Goal: Answer question/provide support

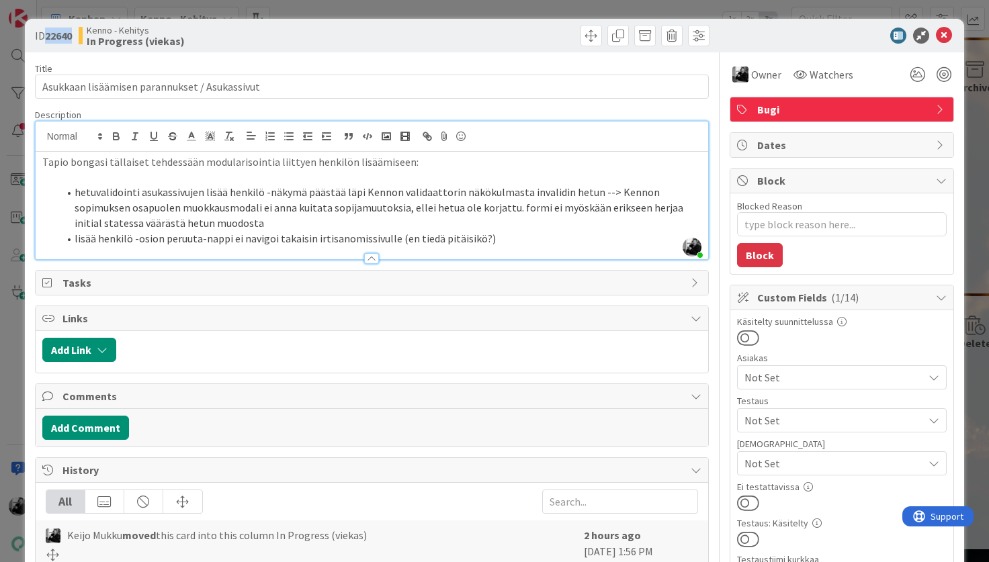
drag, startPoint x: 47, startPoint y: 34, endPoint x: 75, endPoint y: 34, distance: 27.5
click at [75, 34] on div "ID 22640 Kenno - Kehitys In Progress (viekas)" at bounding box center [202, 35] width 334 height 21
copy b "22640"
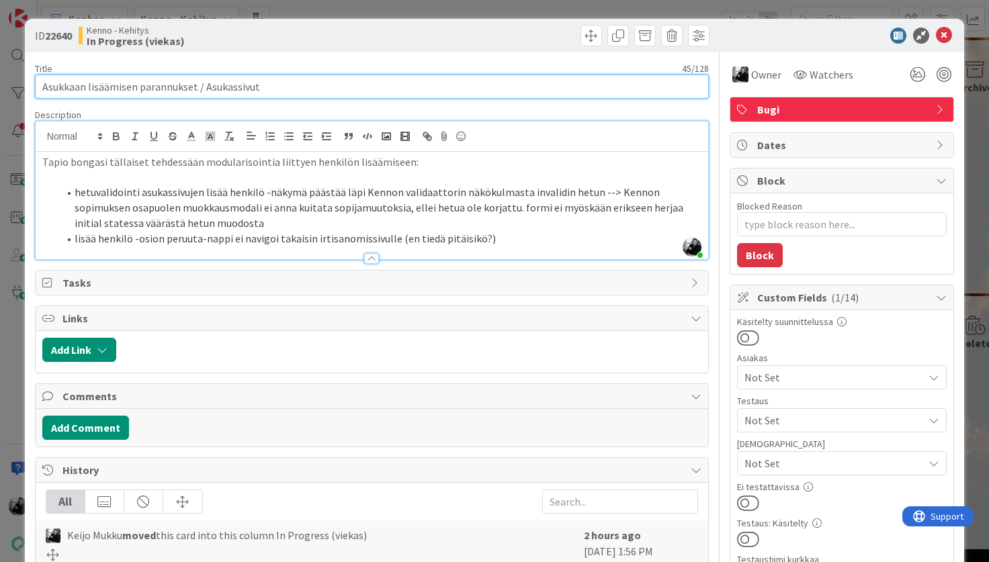
drag, startPoint x: 280, startPoint y: 94, endPoint x: 5, endPoint y: 84, distance: 275.6
click at [5, 84] on div "ID 22640 Kenno - Kehitys In Progress (viekas) Title 45 / 128 Asukkaan lisäämise…" at bounding box center [494, 281] width 989 height 562
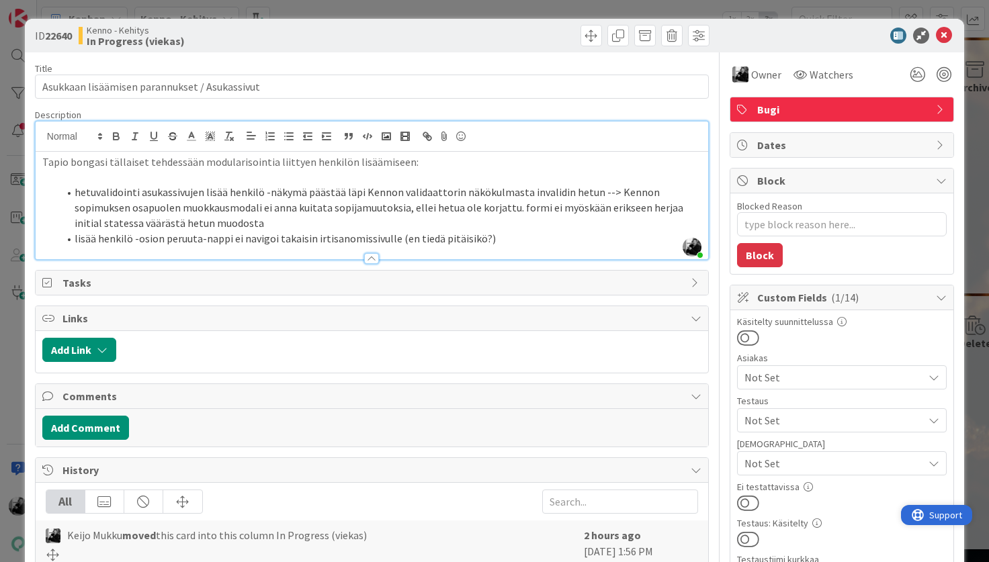
type textarea "x"
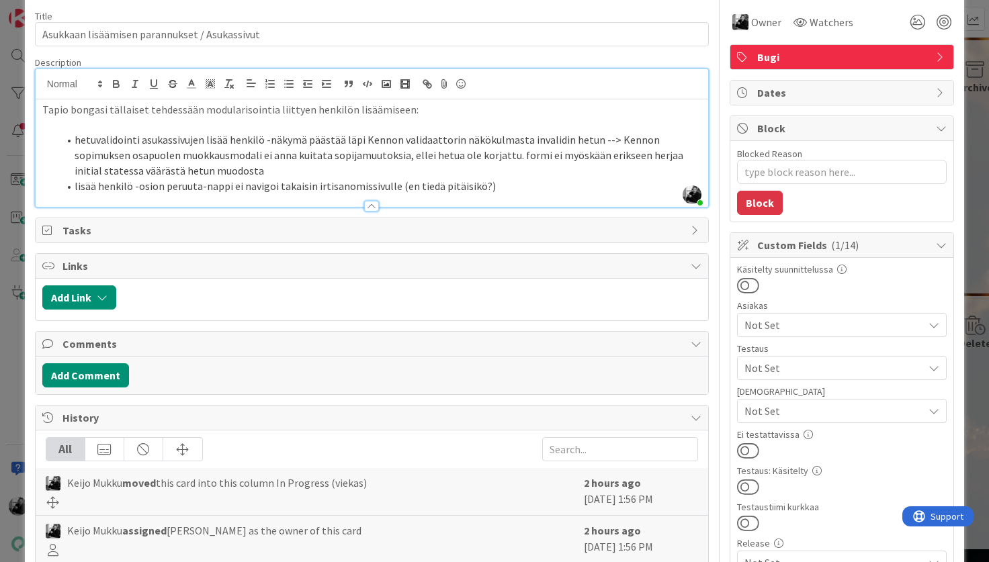
scroll to position [55, 0]
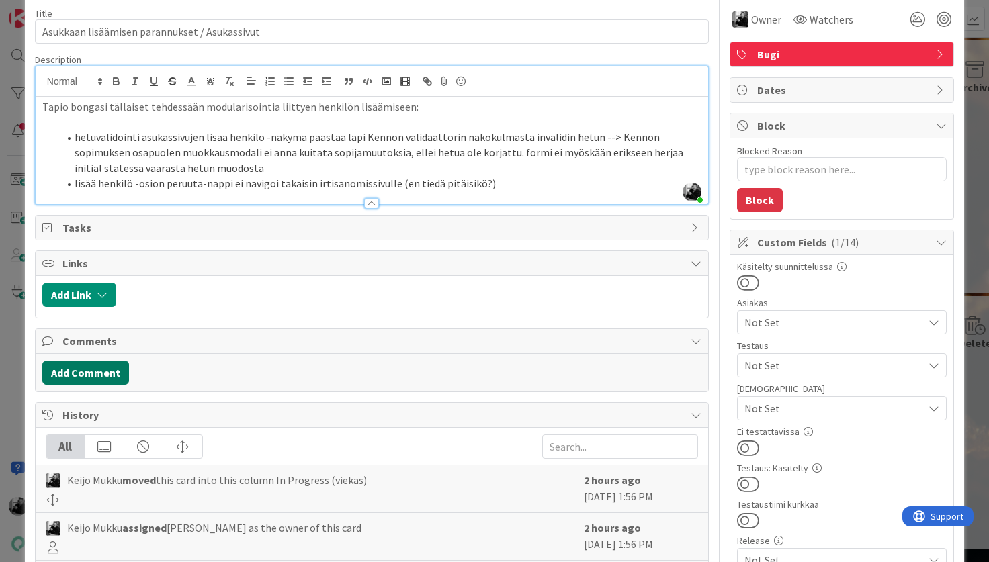
click at [103, 380] on button "Add Comment" at bounding box center [85, 373] width 87 height 24
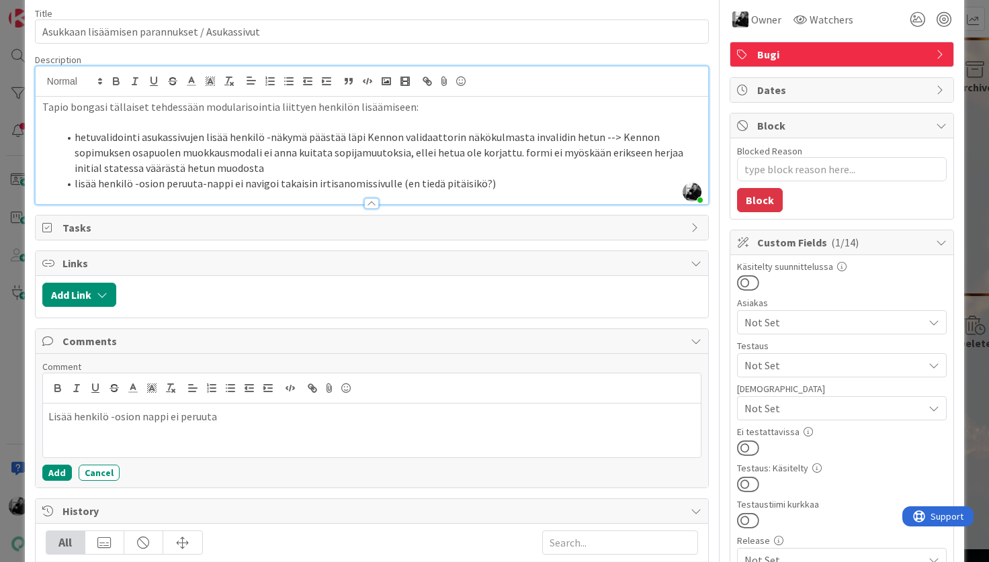
click at [138, 419] on p "Lisää henkilö -osion nappi ei peruuta" at bounding box center [371, 416] width 647 height 15
drag, startPoint x: 294, startPoint y: 424, endPoint x: 209, endPoint y: 418, distance: 85.5
click at [209, 418] on p "Lisää henkilö -osion peruuta-nappi ei peruuta" at bounding box center [371, 416] width 647 height 15
click at [280, 423] on p "Lisää henkilö -osion peruuta-nappi ei peruuta" at bounding box center [371, 416] width 647 height 15
click at [478, 428] on div "Lisää henkilö -osion peruuta-nappi ei navigoi irtisanomissivulle, koska siinä l…" at bounding box center [372, 431] width 658 height 54
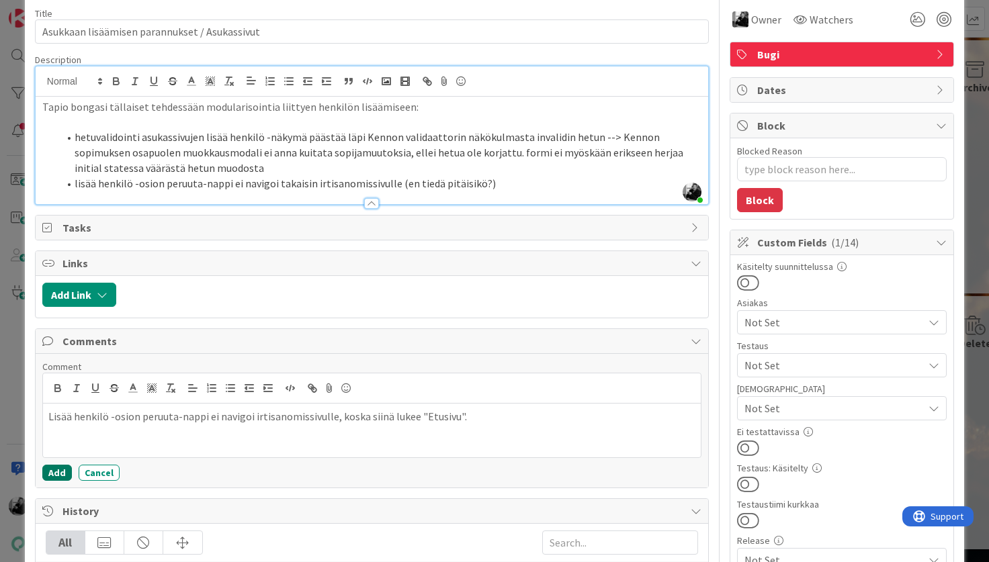
click at [55, 471] on button "Add" at bounding box center [57, 473] width 30 height 16
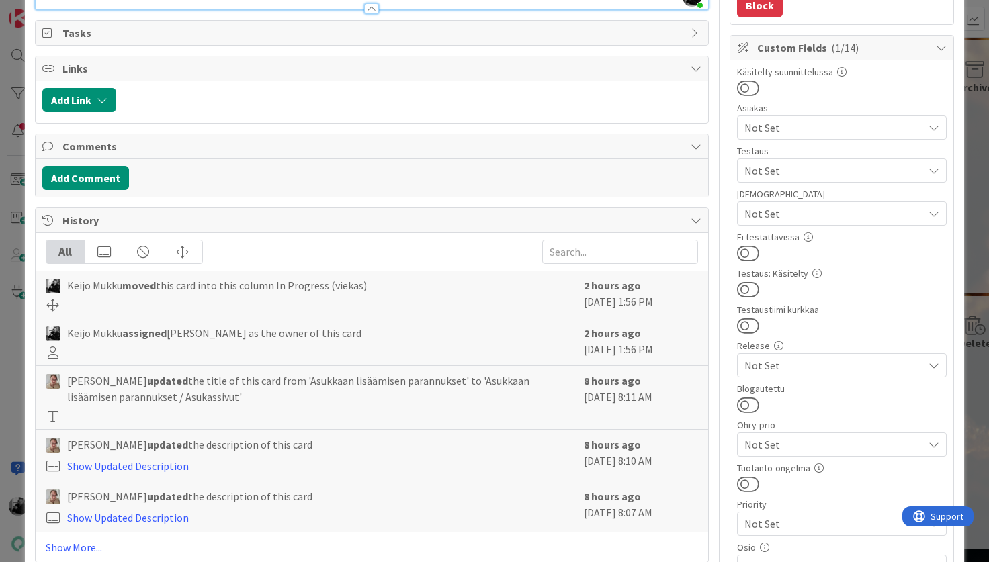
scroll to position [0, 0]
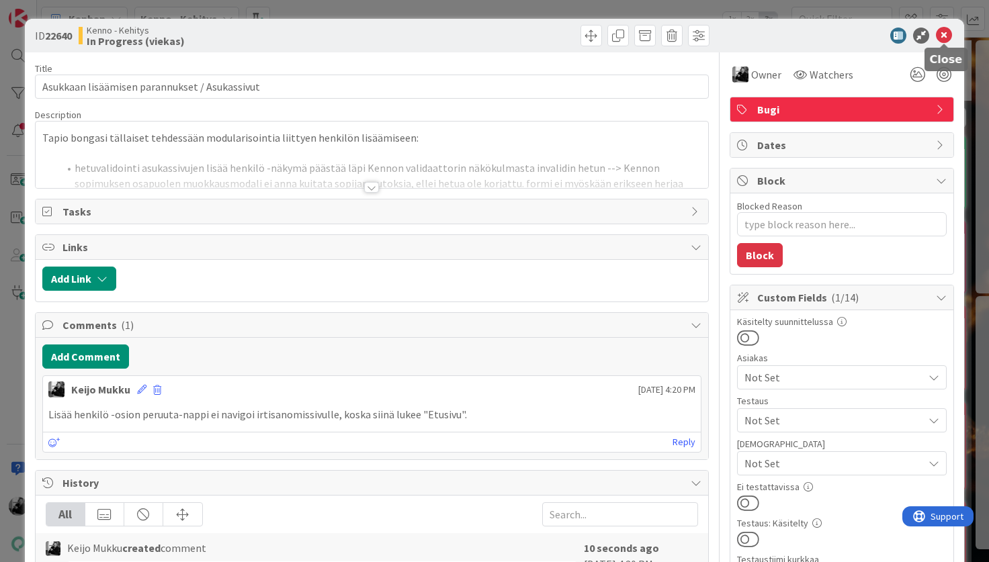
click at [944, 38] on icon at bounding box center [944, 36] width 16 height 16
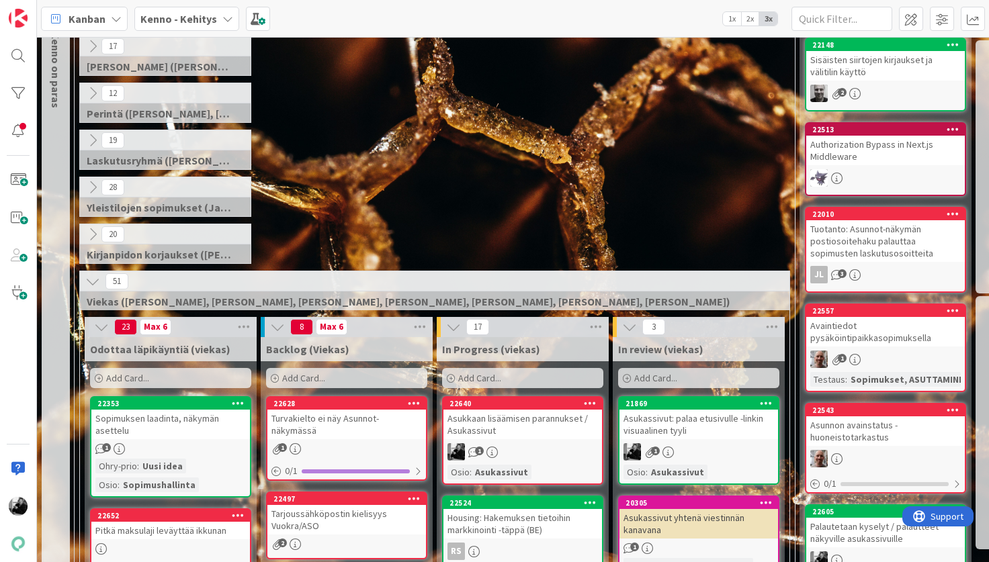
scroll to position [142, 0]
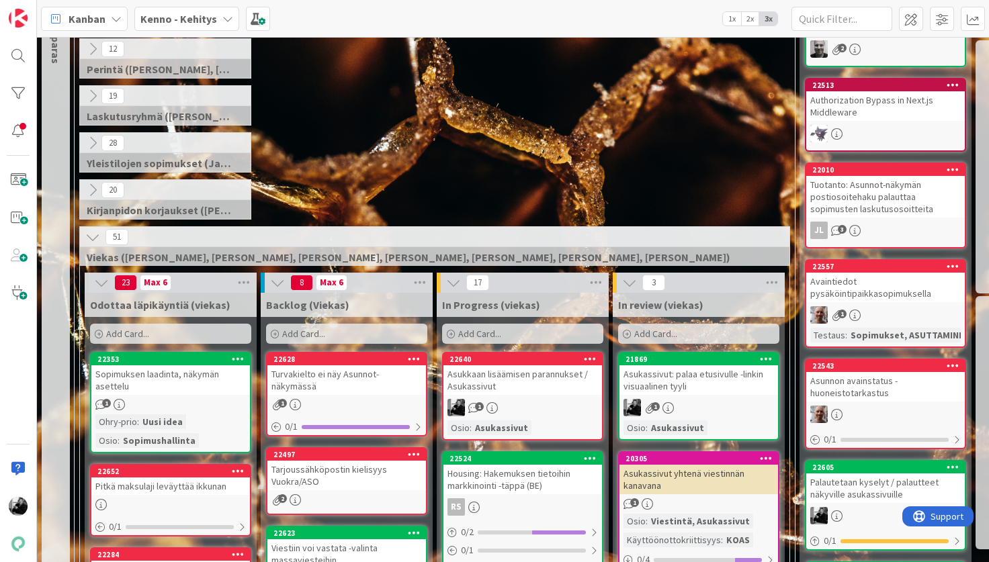
click at [529, 386] on div "Asukkaan lisäämisen parannukset / Asukassivut" at bounding box center [522, 380] width 159 height 30
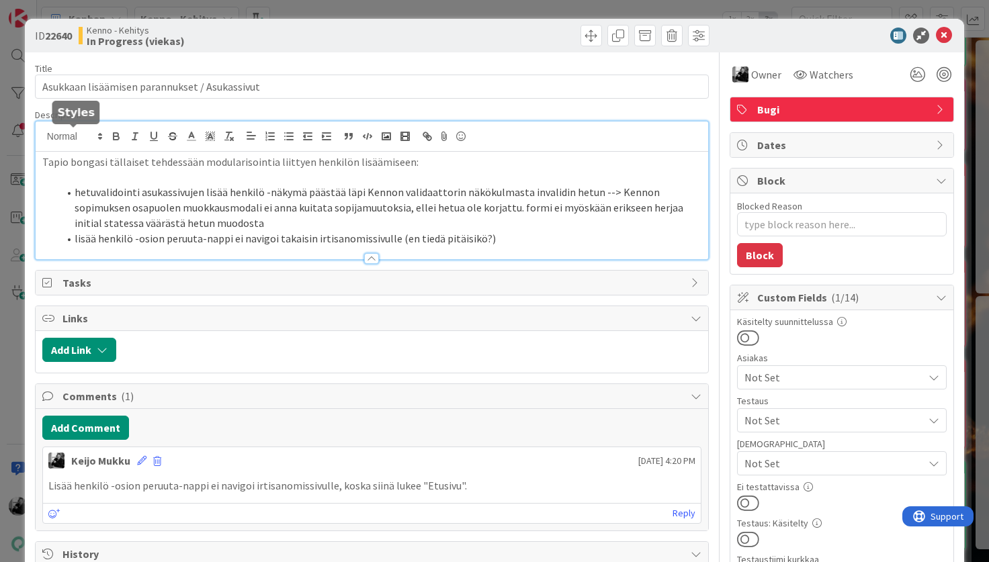
click at [44, 136] on div "Tapio bongasi tällaiset tehdessään modularisointia liittyen henkilön lisäämisee…" at bounding box center [372, 191] width 673 height 138
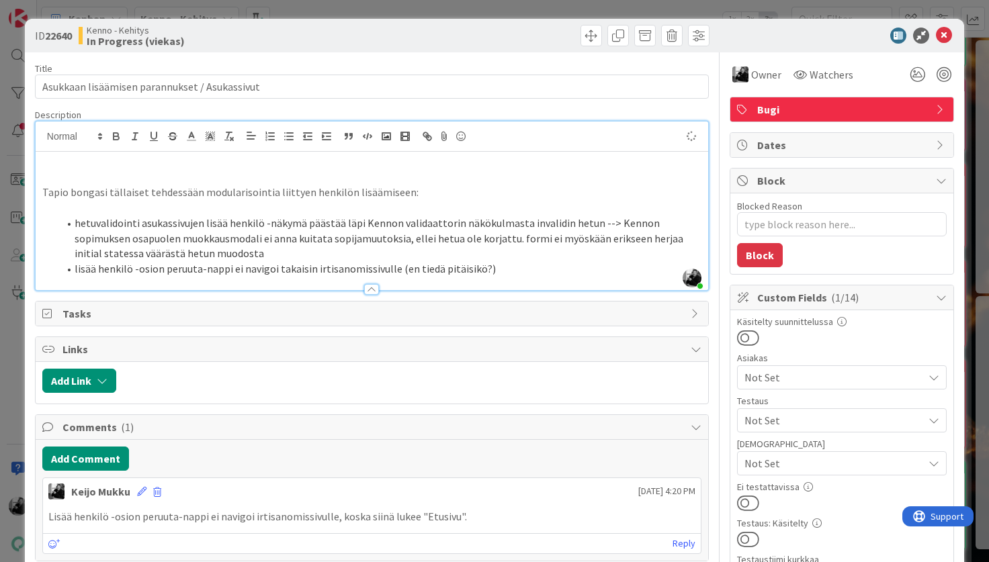
type textarea "x"
click at [946, 40] on icon at bounding box center [944, 36] width 16 height 16
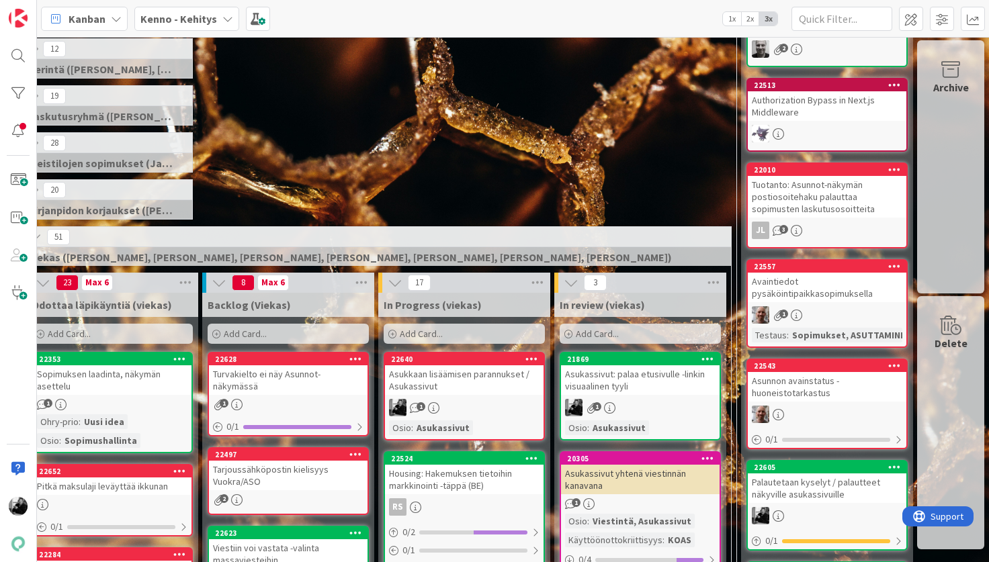
click at [452, 369] on div "Asukkaan lisäämisen parannukset / Asukassivut" at bounding box center [464, 380] width 159 height 30
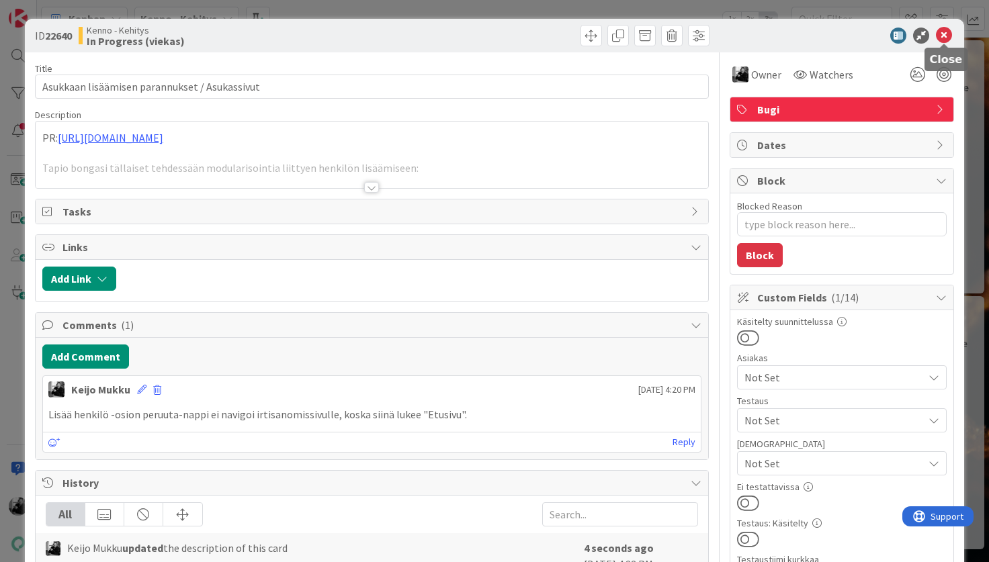
click at [949, 38] on icon at bounding box center [944, 36] width 16 height 16
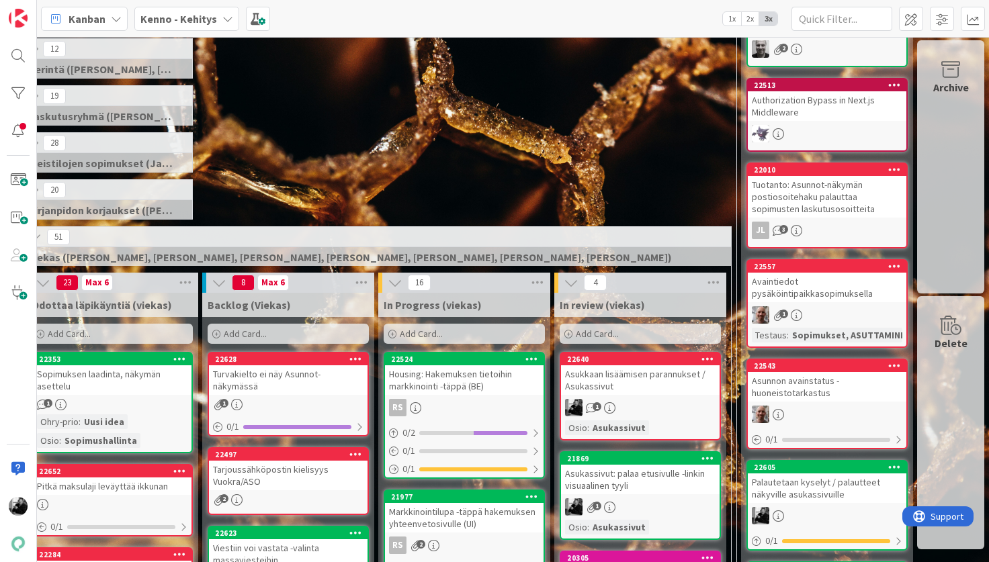
drag, startPoint x: 435, startPoint y: 359, endPoint x: 245, endPoint y: 4, distance: 402.8
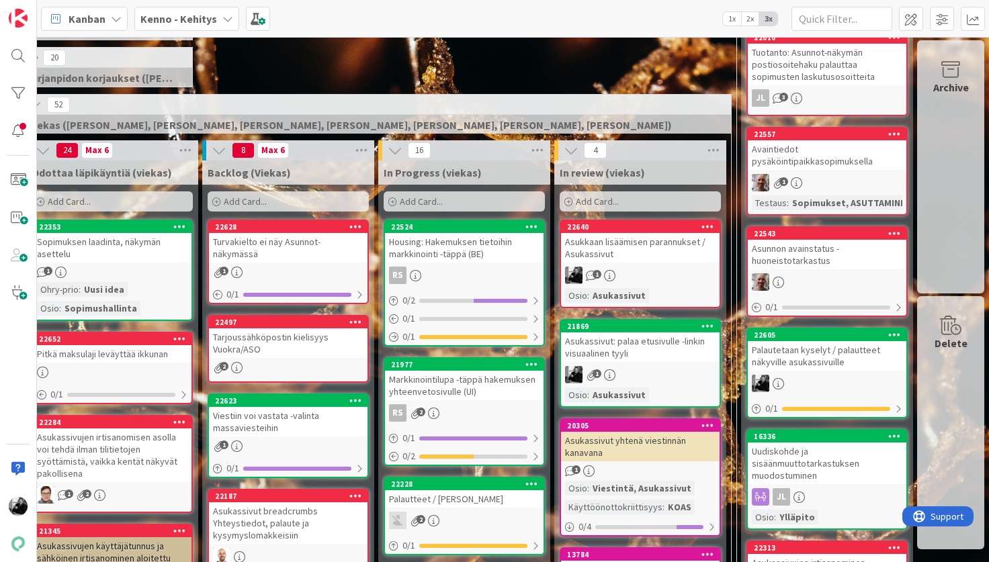
scroll to position [289, 58]
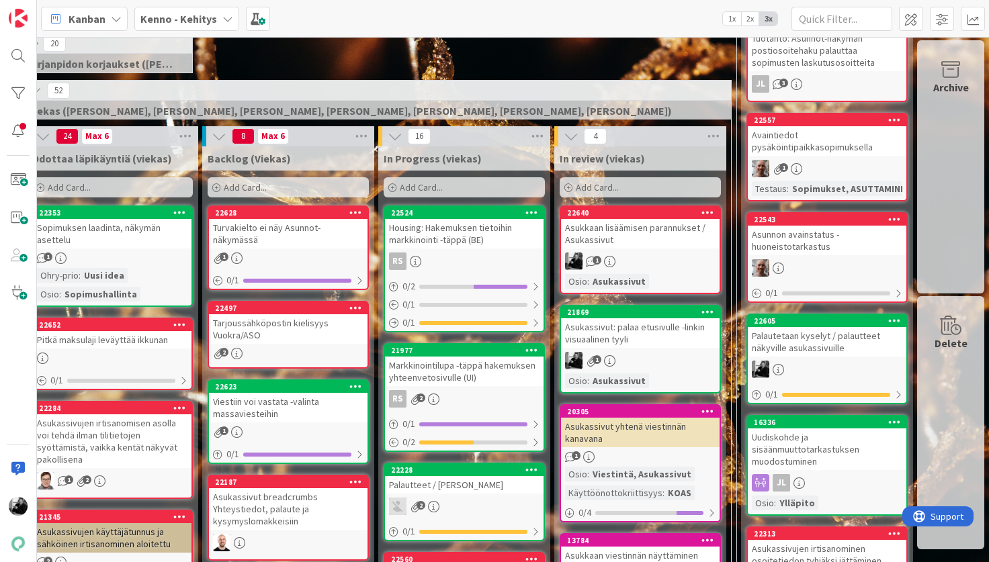
click at [321, 239] on div "Turvakielto ei näy Asunnot-näkymässä" at bounding box center [288, 234] width 159 height 30
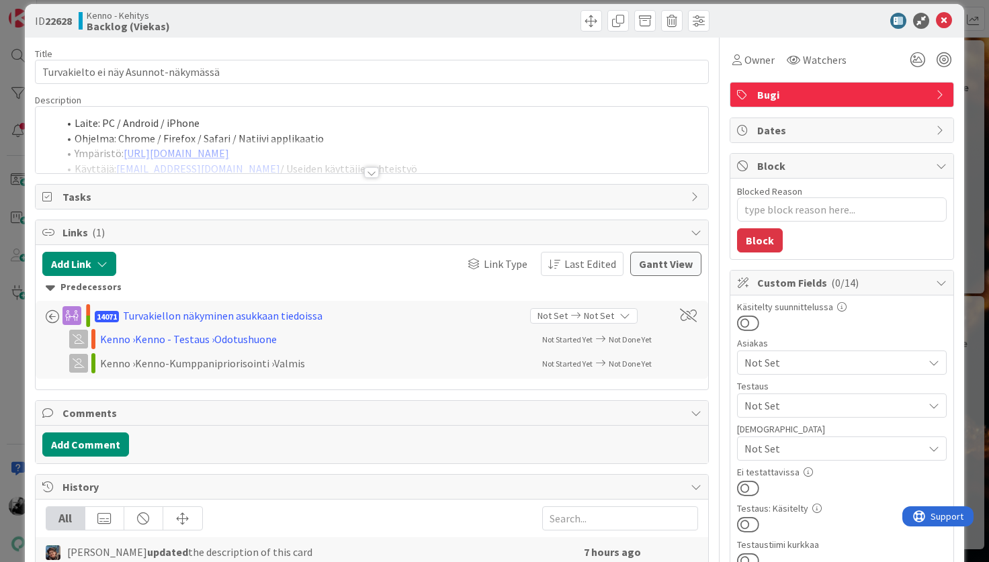
scroll to position [24, 0]
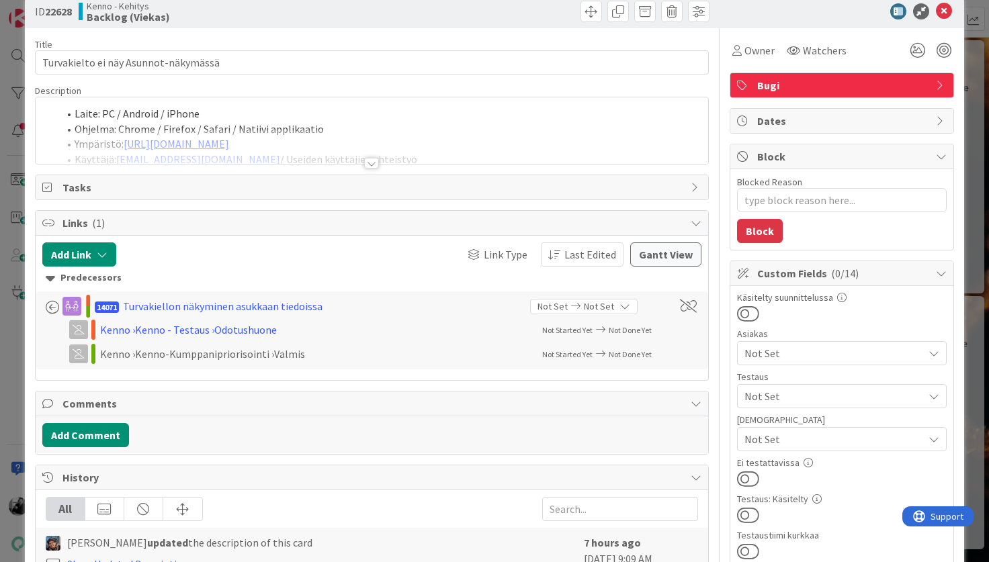
click at [370, 164] on div at bounding box center [371, 163] width 15 height 11
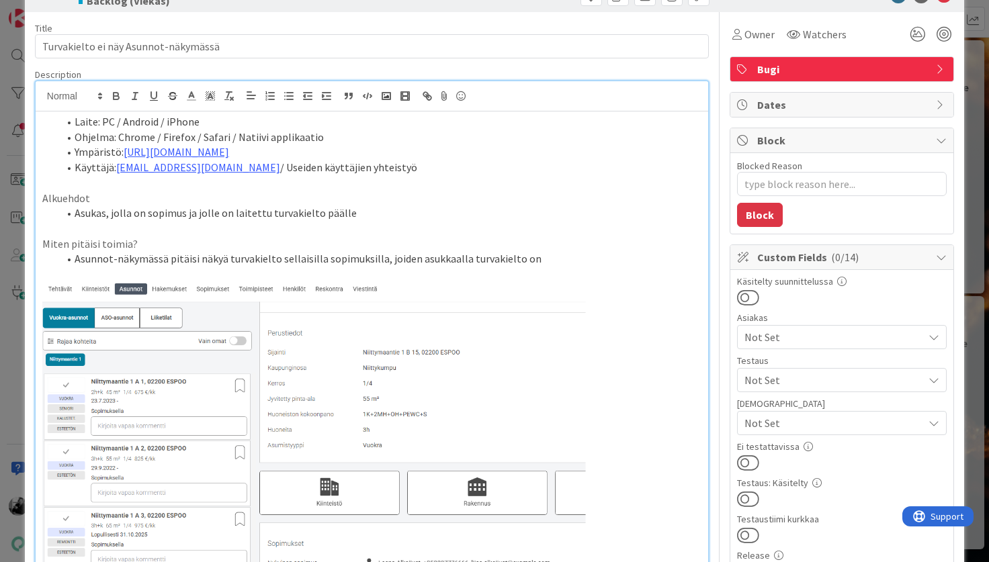
scroll to position [0, 0]
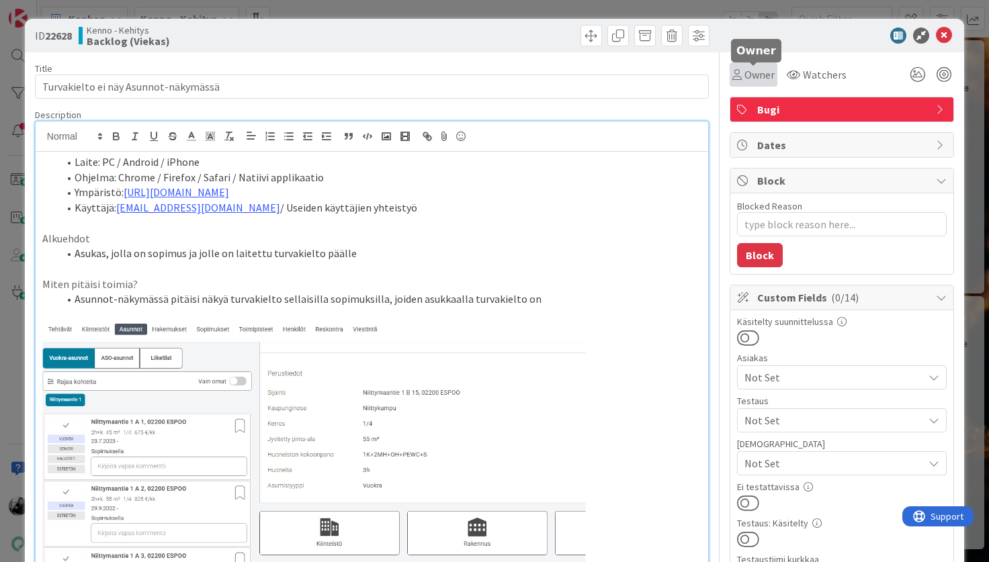
click at [761, 77] on span "Owner" at bounding box center [759, 75] width 30 height 16
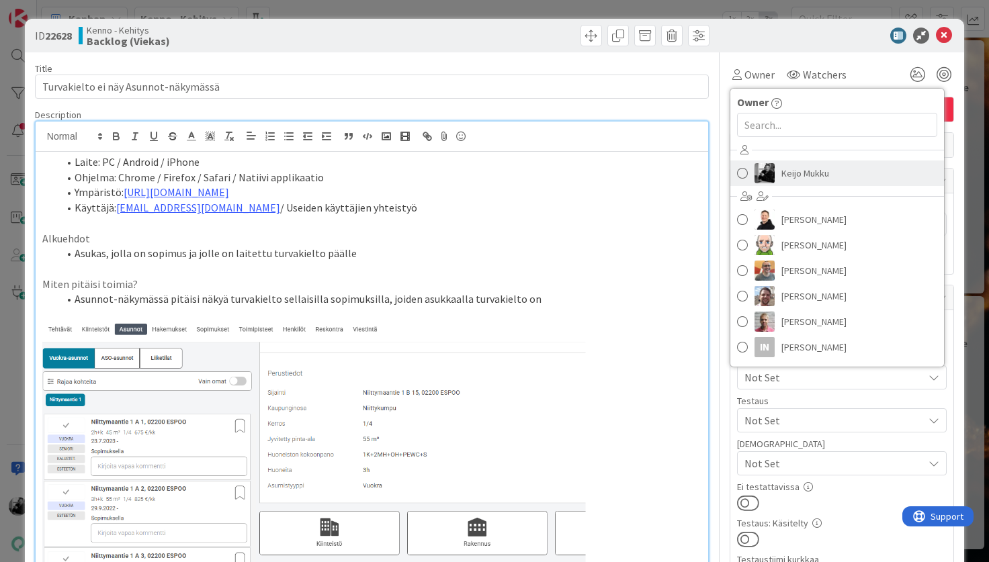
click at [810, 177] on span "Keijo Mukku" at bounding box center [805, 173] width 48 height 20
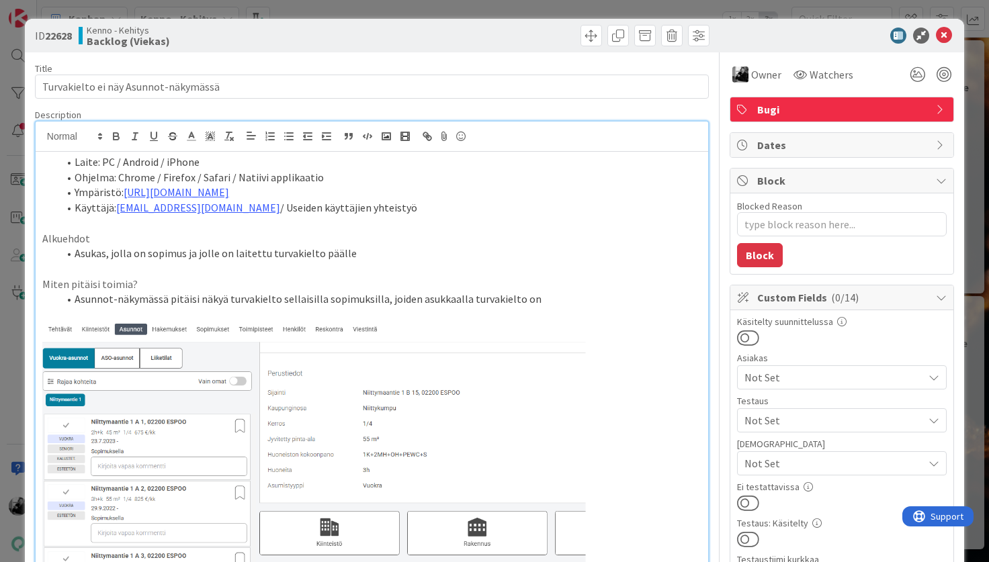
type textarea "x"
click at [941, 30] on icon at bounding box center [944, 36] width 16 height 16
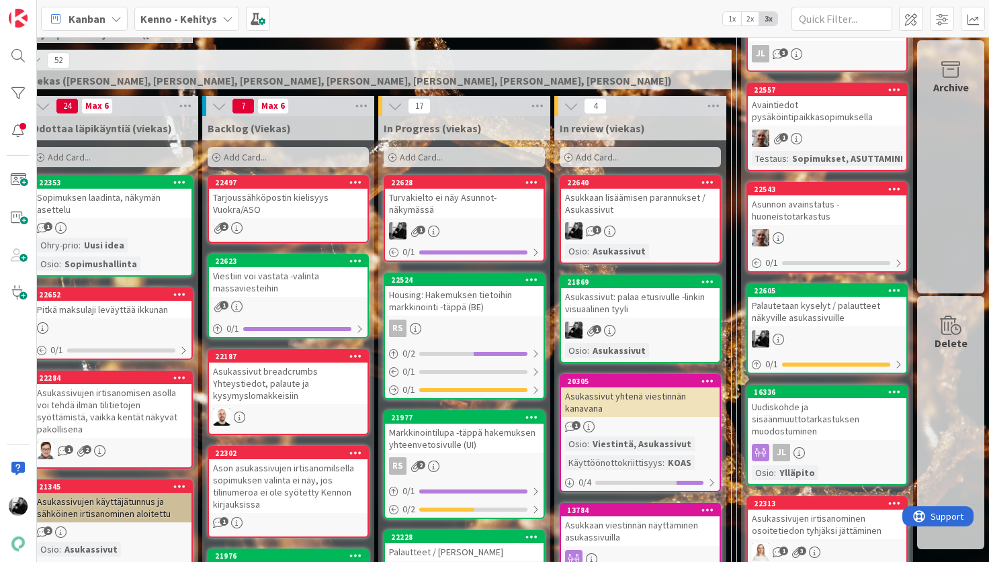
scroll to position [318, 58]
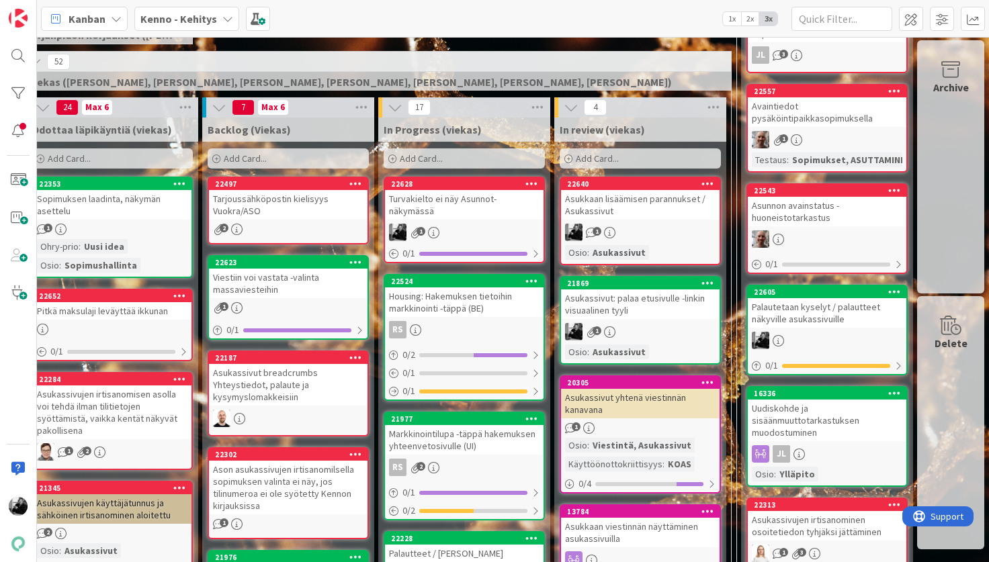
drag, startPoint x: 255, startPoint y: 215, endPoint x: 616, endPoint y: 11, distance: 415.2
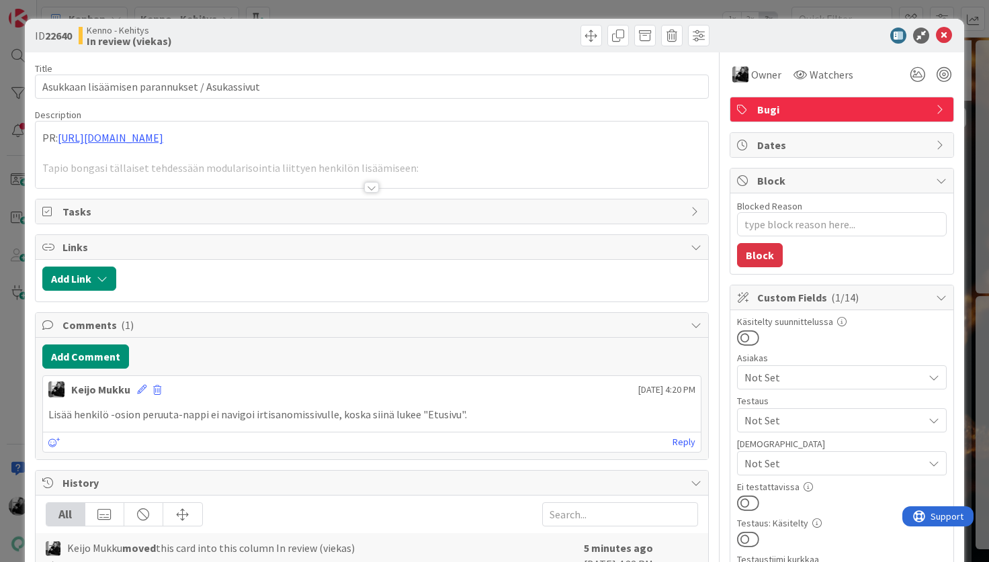
click at [372, 185] on div at bounding box center [371, 187] width 15 height 11
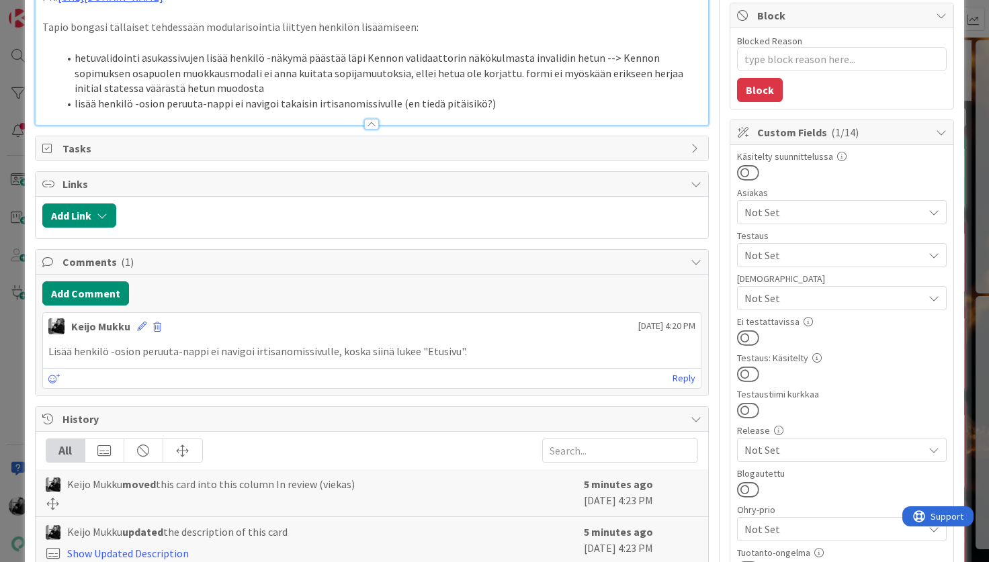
scroll to position [166, 0]
type textarea "x"
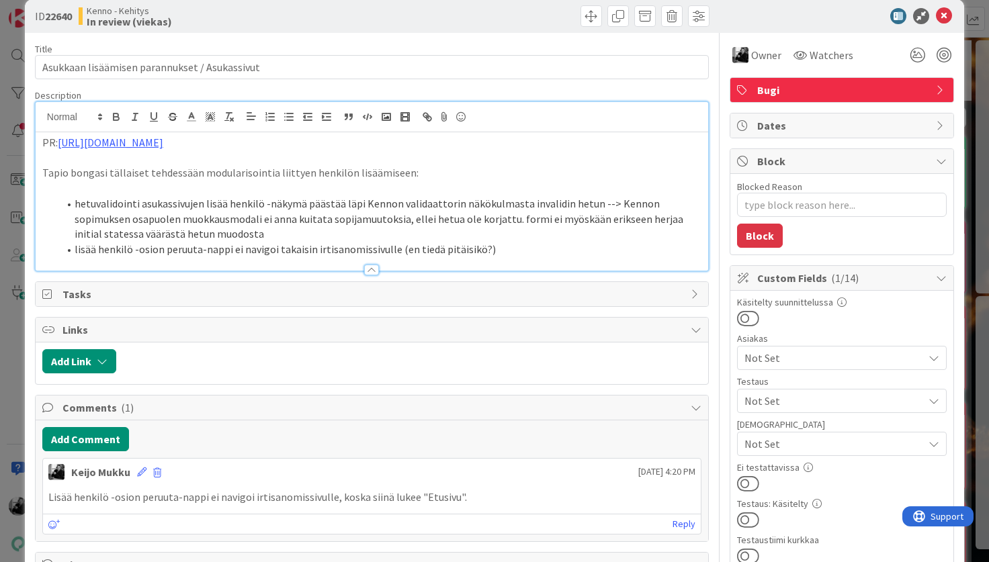
scroll to position [0, 0]
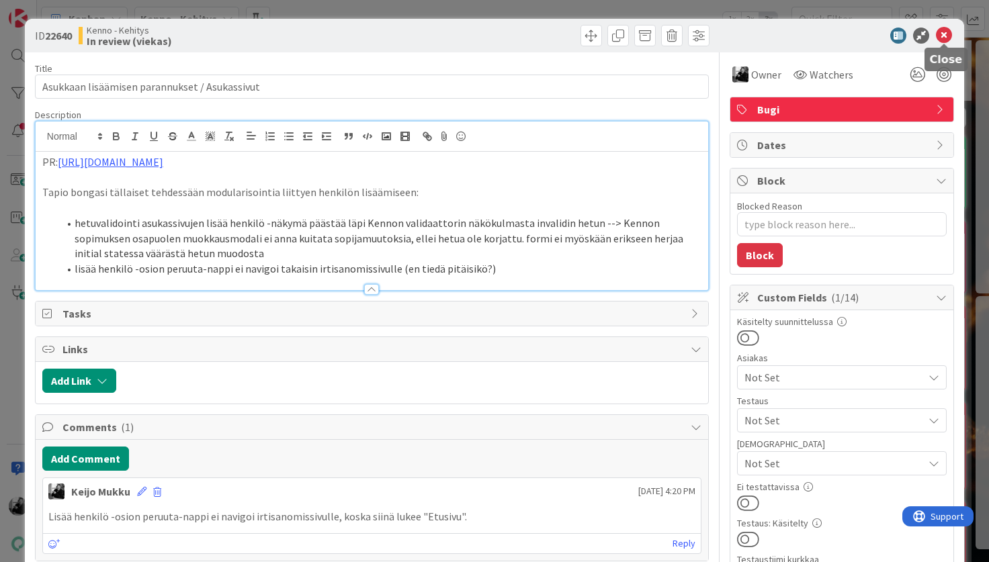
click at [943, 40] on icon at bounding box center [944, 36] width 16 height 16
